Goal: Transaction & Acquisition: Book appointment/travel/reservation

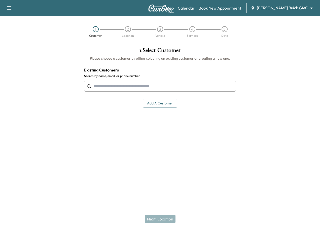
drag, startPoint x: 316, startPoint y: 0, endPoint x: 218, endPoint y: 66, distance: 118.4
click at [213, 66] on div "1 . Select Customer Please choose a customer by either selecting an existing cu…" at bounding box center [160, 77] width 160 height 69
click at [289, 12] on div "Map Beta Calendar Book New Appointment [PERSON_NAME] Buick GMC ******** ​" at bounding box center [241, 8] width 150 height 10
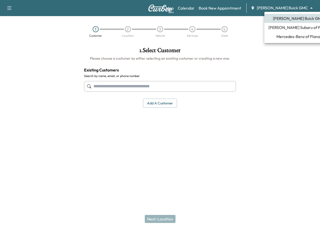
click at [291, 6] on body "Support Log Out Map Beta Calendar Book New Appointment [PERSON_NAME] Buick GMC …" at bounding box center [160, 114] width 320 height 229
click at [284, 35] on span "Mercedes-Benz of Plano" at bounding box center [299, 37] width 44 height 6
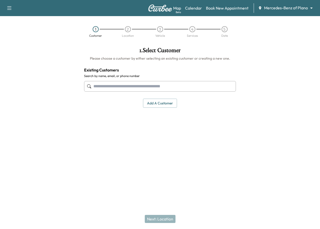
click at [127, 87] on input "text" at bounding box center [160, 86] width 152 height 11
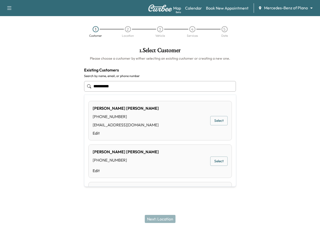
click at [218, 119] on button "Select" at bounding box center [218, 120] width 17 height 9
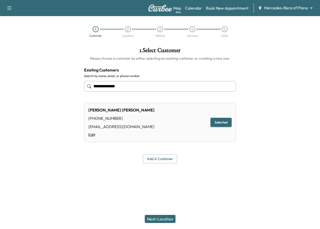
type input "**********"
click at [160, 220] on button "Next: Location" at bounding box center [160, 219] width 31 height 8
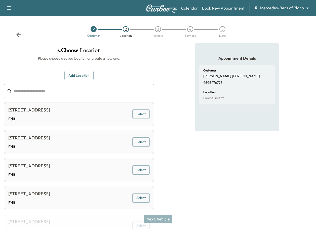
click at [255, 166] on div "Appointment Details Customer [PERSON_NAME] 4696476776 Location Please select" at bounding box center [238, 189] width 84 height 293
click at [144, 115] on button "Select" at bounding box center [141, 114] width 17 height 9
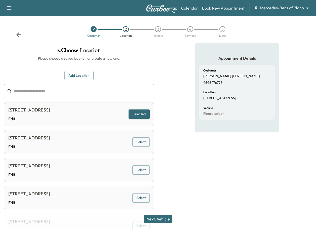
click at [167, 220] on button "Next: Vehicle" at bounding box center [158, 219] width 28 height 8
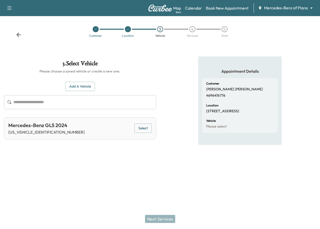
click at [78, 88] on button "Add a Vehicle" at bounding box center [80, 86] width 30 height 9
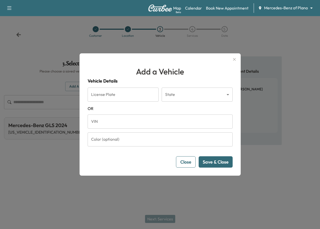
click at [216, 75] on h1 "Add a Vehicle" at bounding box center [160, 72] width 145 height 12
paste input "**********"
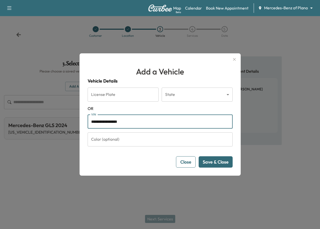
type input "**********"
click at [209, 162] on button "Save & Close" at bounding box center [216, 161] width 34 height 11
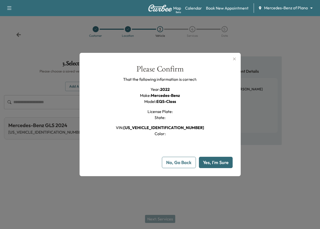
click at [213, 162] on button "Yes, I'm Sure" at bounding box center [216, 162] width 34 height 11
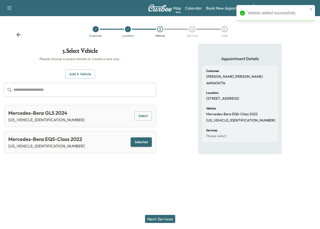
click at [165, 218] on button "Next: Services" at bounding box center [160, 219] width 30 height 8
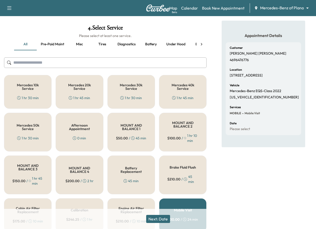
scroll to position [50, 0]
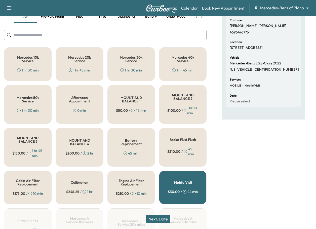
click at [149, 218] on button "Next: Date" at bounding box center [158, 219] width 24 height 8
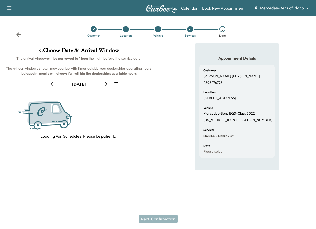
scroll to position [0, 0]
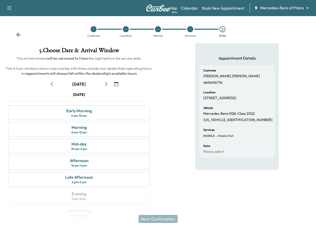
click at [218, 84] on p "4696476776" at bounding box center [213, 83] width 19 height 5
copy p "4696476776"
click at [238, 123] on div "Customer [PERSON_NAME] 4696476776 Location [STREET_ADDRESS] Vehicle Mercedes-Be…" at bounding box center [238, 111] width 76 height 93
click at [92, 179] on div "Late Afternoon" at bounding box center [79, 177] width 28 height 6
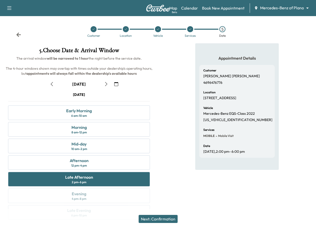
click at [167, 217] on button "Next: Confirmation" at bounding box center [158, 219] width 39 height 8
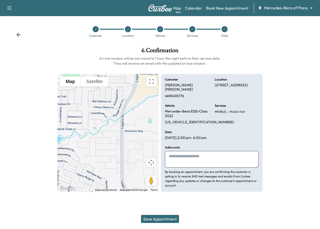
click at [200, 155] on textarea at bounding box center [212, 159] width 94 height 17
type textarea "**********"
click at [167, 219] on button "Save Appointment" at bounding box center [160, 219] width 38 height 8
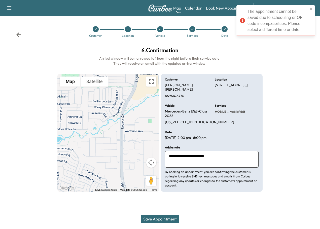
click at [18, 37] on icon at bounding box center [18, 35] width 5 height 4
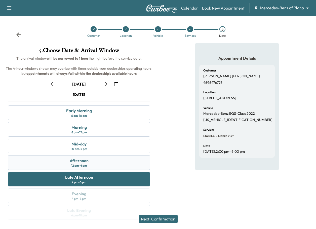
click at [104, 158] on div "Afternoon 12 pm - 4 pm" at bounding box center [79, 162] width 142 height 15
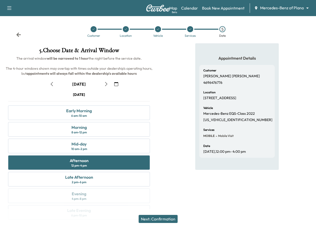
click at [164, 219] on button "Next: Confirmation" at bounding box center [158, 219] width 39 height 8
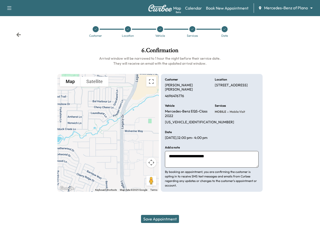
click at [176, 221] on button "Save Appointment" at bounding box center [160, 219] width 38 height 8
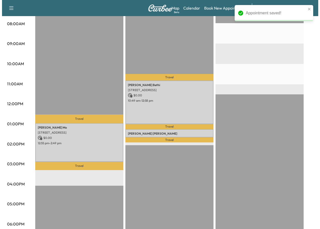
scroll to position [176, 0]
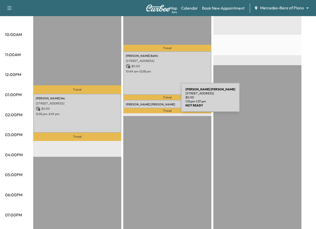
click at [143, 101] on div "[PERSON_NAME] [STREET_ADDRESS] $ 0.00 1:13 pm - 1:37 pm" at bounding box center [167, 104] width 88 height 8
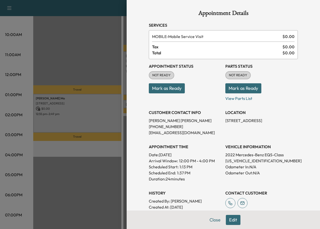
click at [149, 122] on p "[PERSON_NAME]" at bounding box center [185, 121] width 73 height 6
copy p "[PERSON_NAME]"
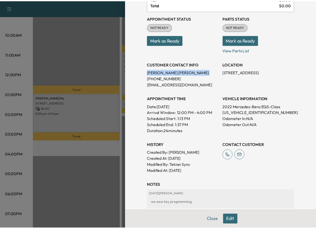
scroll to position [50, 0]
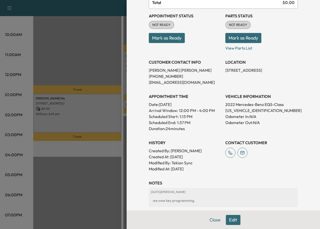
click at [12, 102] on div at bounding box center [160, 114] width 320 height 229
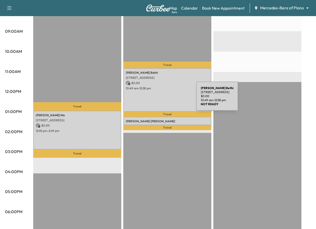
scroll to position [151, 0]
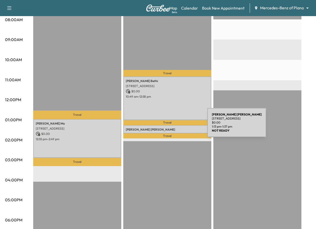
click at [170, 126] on div "[PERSON_NAME] [STREET_ADDRESS] $ 0.00 1:13 pm - 1:37 pm" at bounding box center [167, 129] width 88 height 8
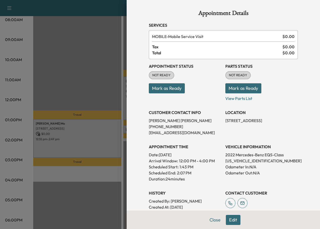
click at [208, 122] on p "[PERSON_NAME]" at bounding box center [185, 121] width 73 height 6
click at [17, 84] on div at bounding box center [160, 114] width 320 height 229
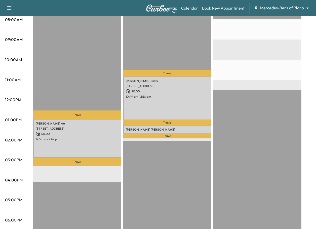
click at [307, 111] on div "Afternoon $ 0.00 Revenue 1 hr 54 min Work Time 50 min Transit Time Travel [PERS…" at bounding box center [172, 115] width 278 height 378
